Goal: Information Seeking & Learning: Find specific fact

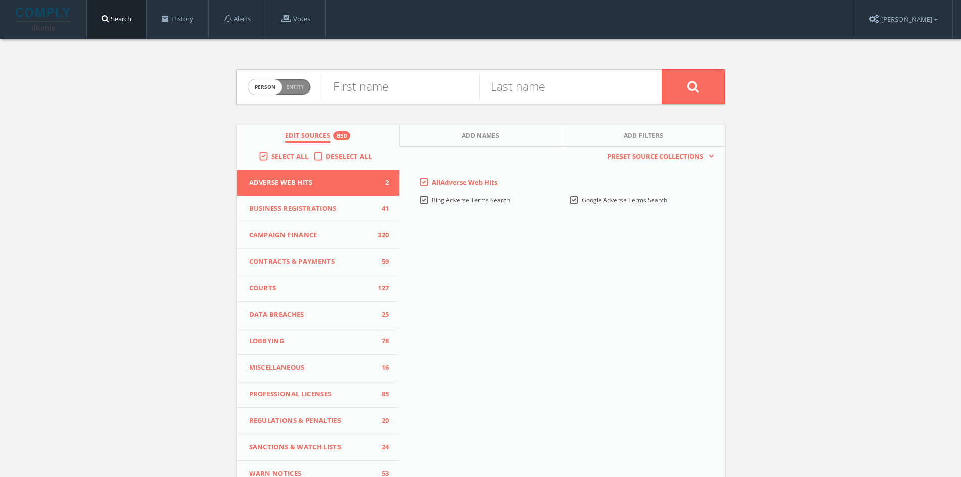
click at [298, 83] on span "Entity" at bounding box center [295, 87] width 18 height 8
checkbox input "true"
click at [438, 91] on input "text" at bounding box center [492, 87] width 340 height 26
type input "C"
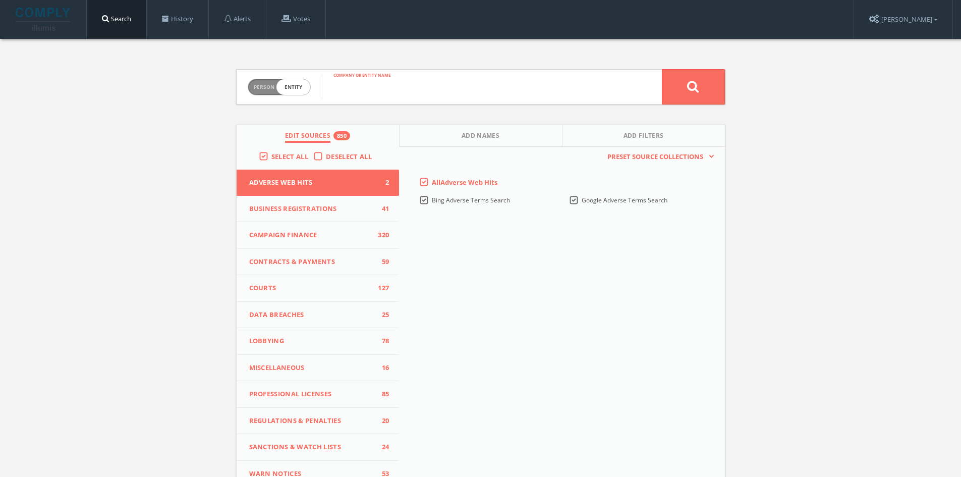
paste input "Cybermedia Technologies"
type input "Cybermedia Technologies"
click at [701, 86] on button at bounding box center [693, 86] width 63 height 35
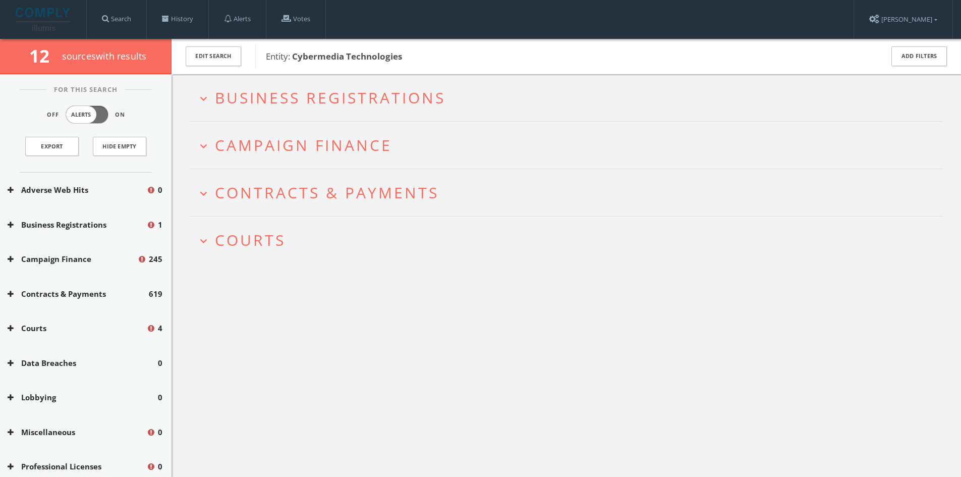
click at [302, 99] on span "Business Registrations" at bounding box center [330, 97] width 231 height 21
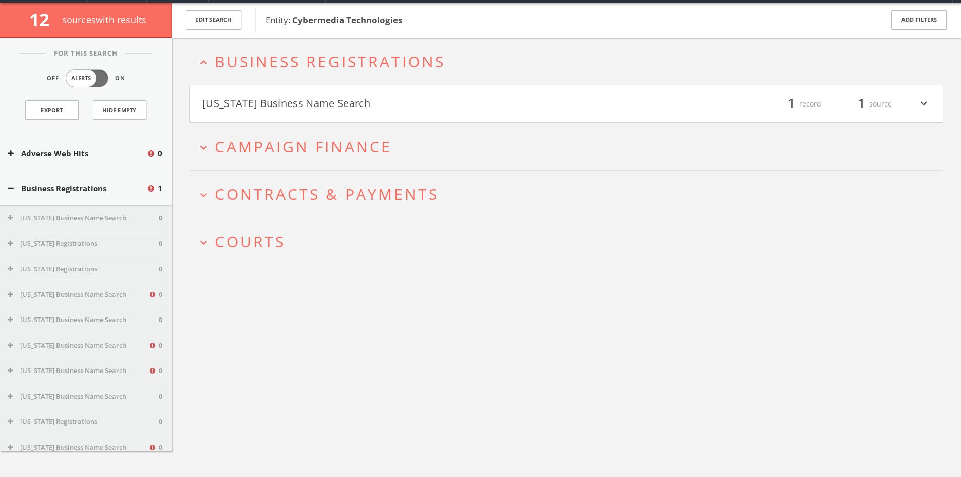
scroll to position [39, 0]
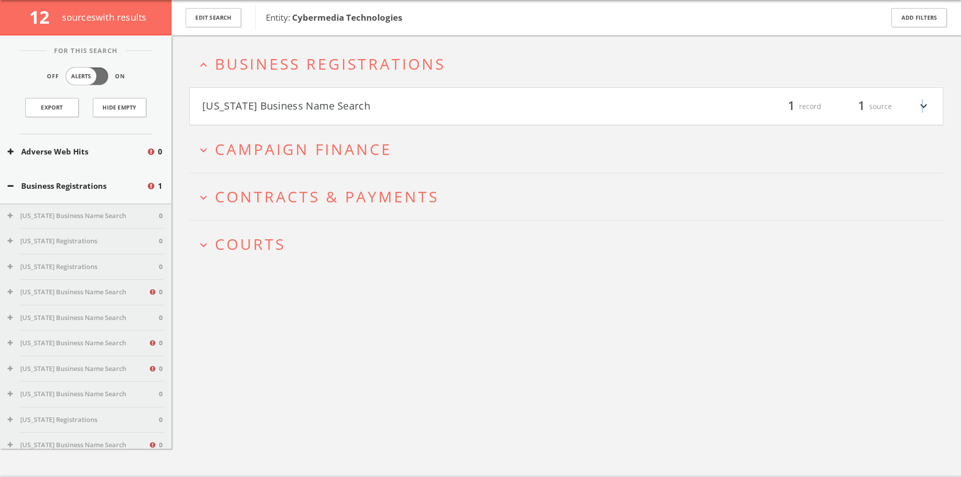
click at [922, 107] on icon "expand_more" at bounding box center [923, 106] width 13 height 17
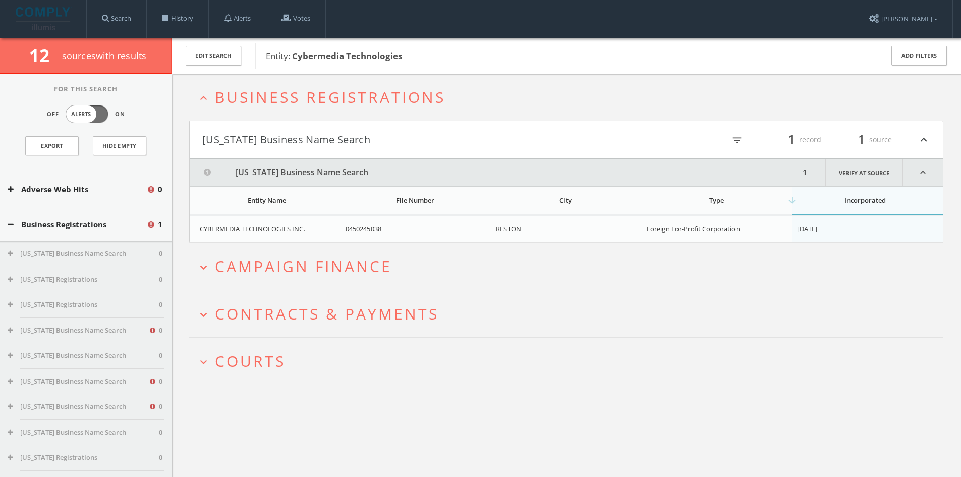
scroll to position [0, 0]
click at [422, 99] on span "Business Registrations" at bounding box center [330, 97] width 231 height 21
